Goal: Book appointment/travel/reservation

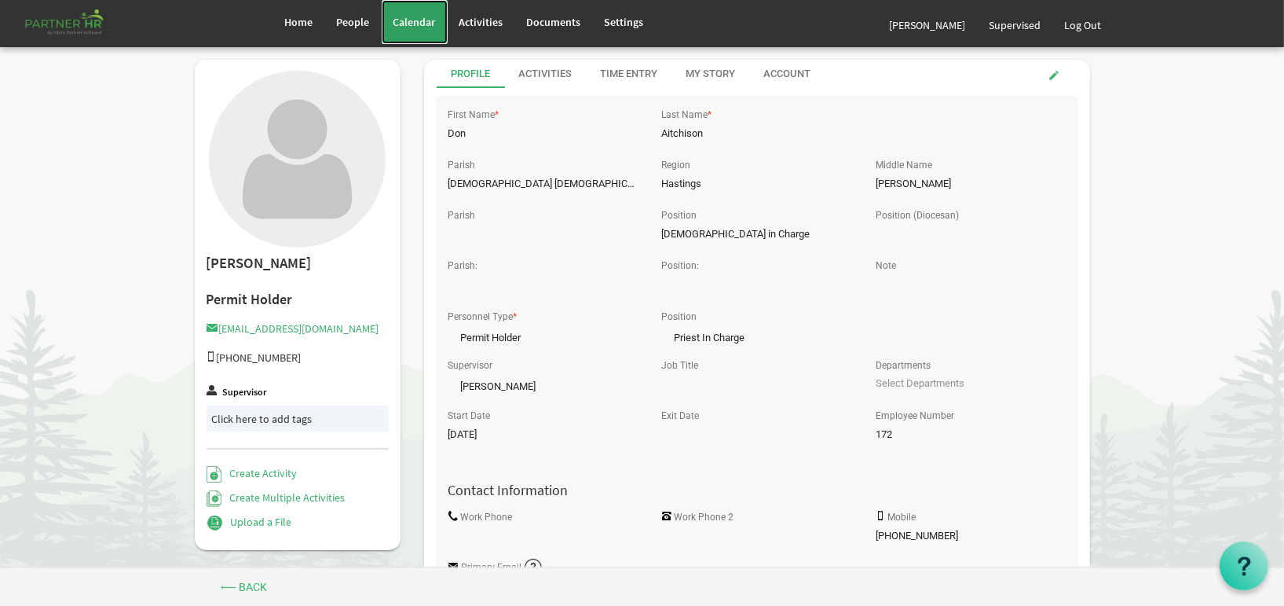
click at [425, 14] on link "Calendar" at bounding box center [415, 22] width 66 height 44
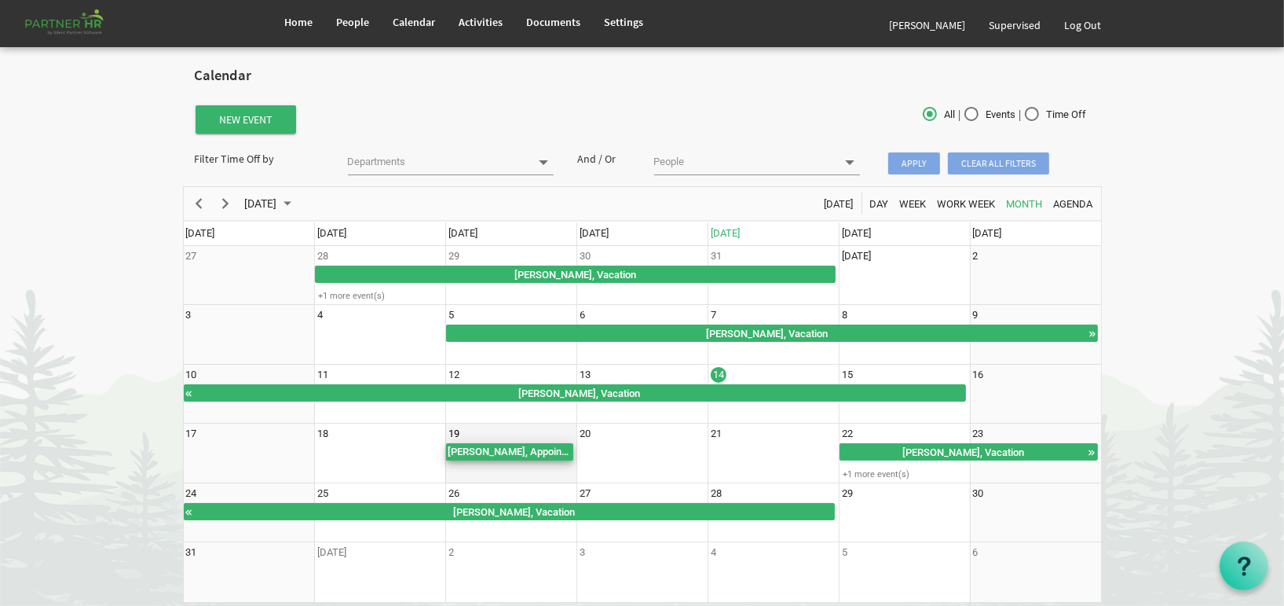
click at [503, 455] on div "Laura Conway, Appointment" at bounding box center [509, 451] width 127 height 17
click at [503, 455] on div "Laura Conway, Appointment" at bounding box center [510, 452] width 126 height 16
type input "Laura Conway, Appointment"
type input "8/19/2025"
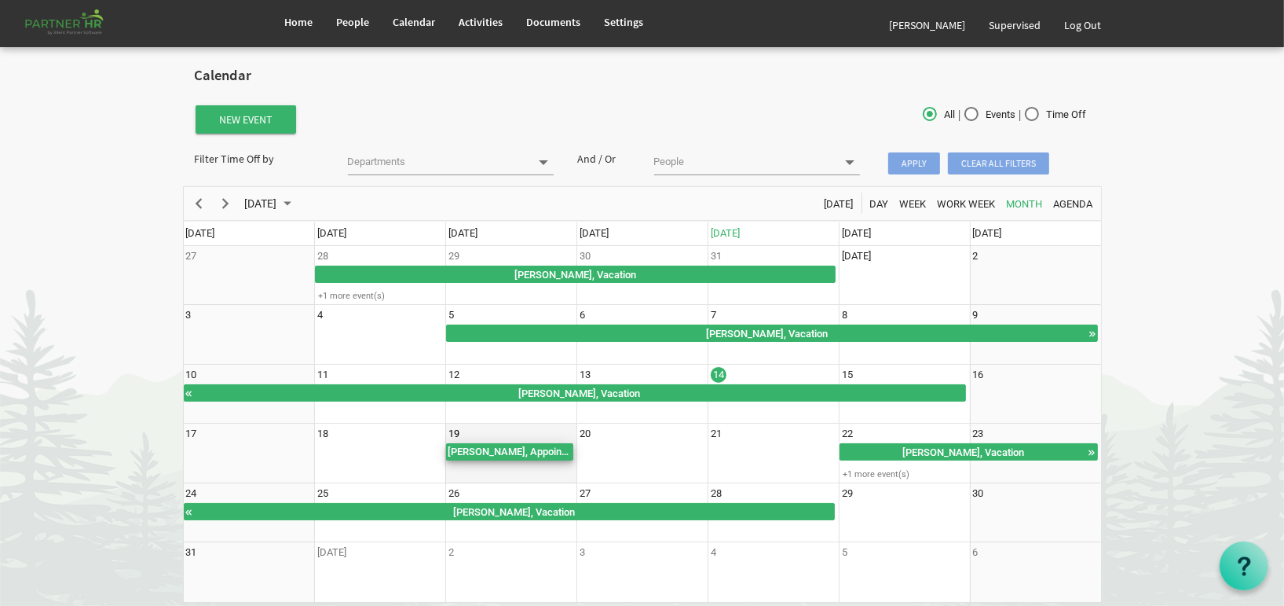
checkbox input "true"
type textarea "Appointment"
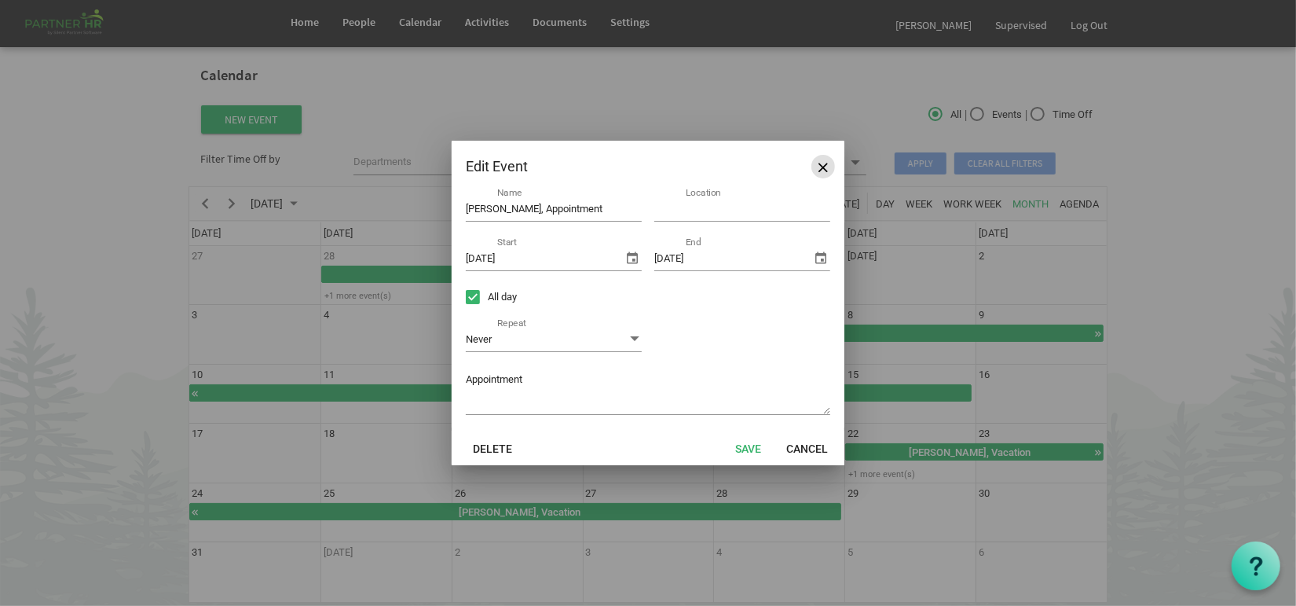
click at [812, 164] on button "Close" at bounding box center [823, 167] width 24 height 24
type input "8/14/2025"
checkbox input "false"
